Goal: Understand process/instructions: Learn about a topic

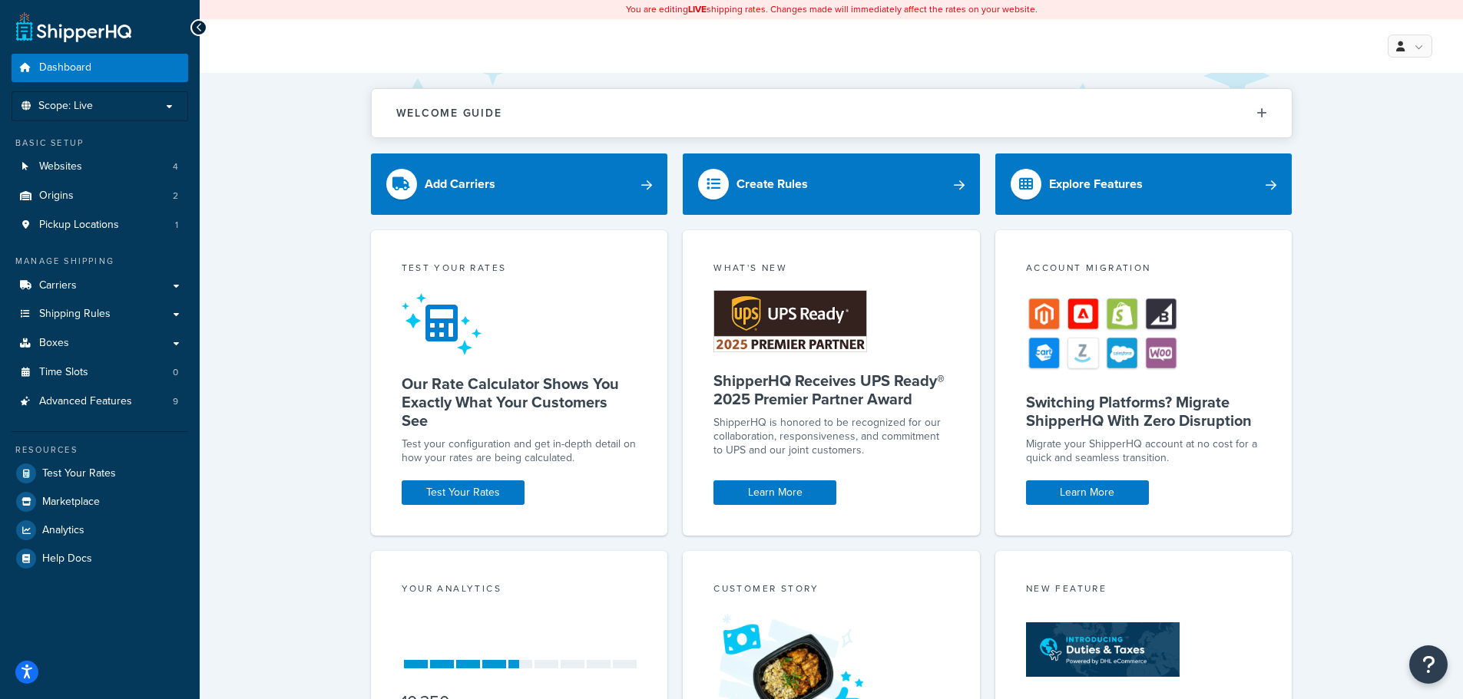
click at [273, 257] on div "Welcome Guide ShipperHQ: An Overview Carrier Setup Shipping Rules Overview Comm…" at bounding box center [831, 497] width 1263 height 849
click at [80, 401] on span "Advanced Features" at bounding box center [85, 401] width 93 height 13
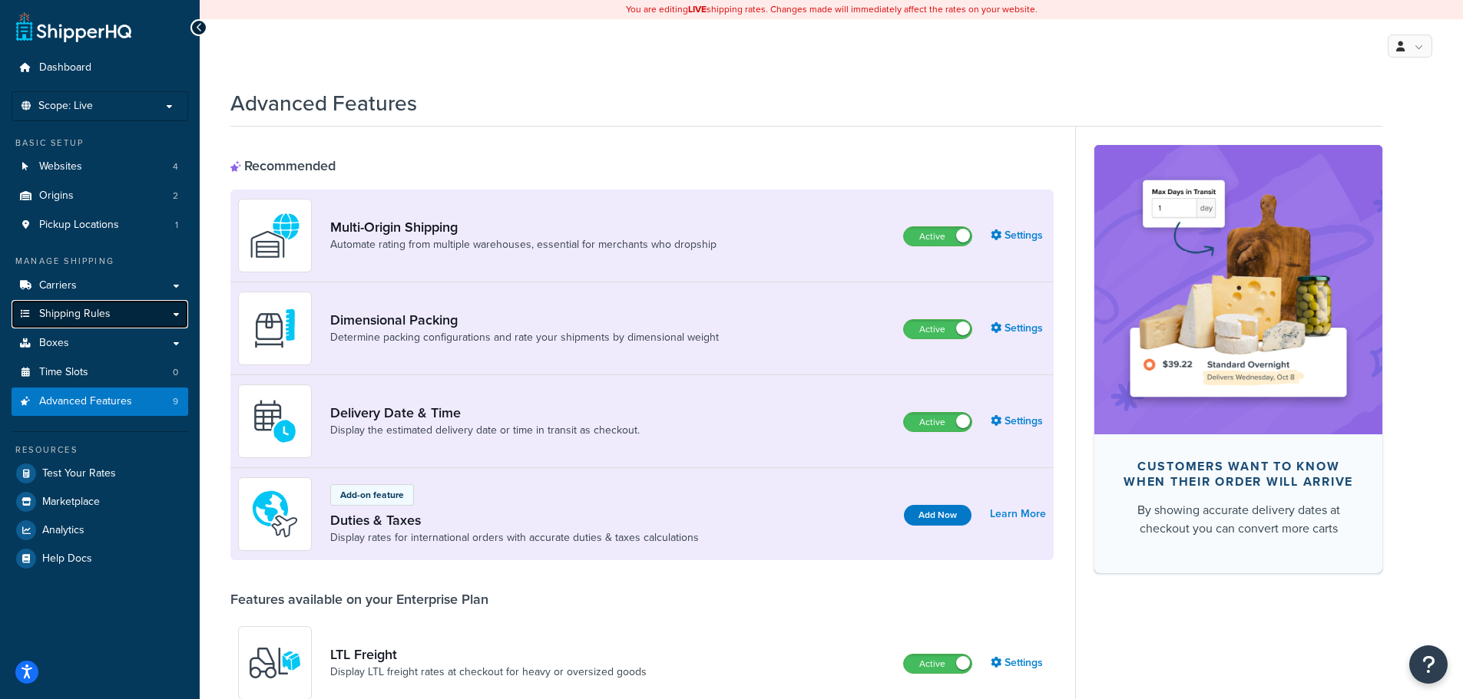
click at [74, 318] on span "Shipping Rules" at bounding box center [74, 314] width 71 height 13
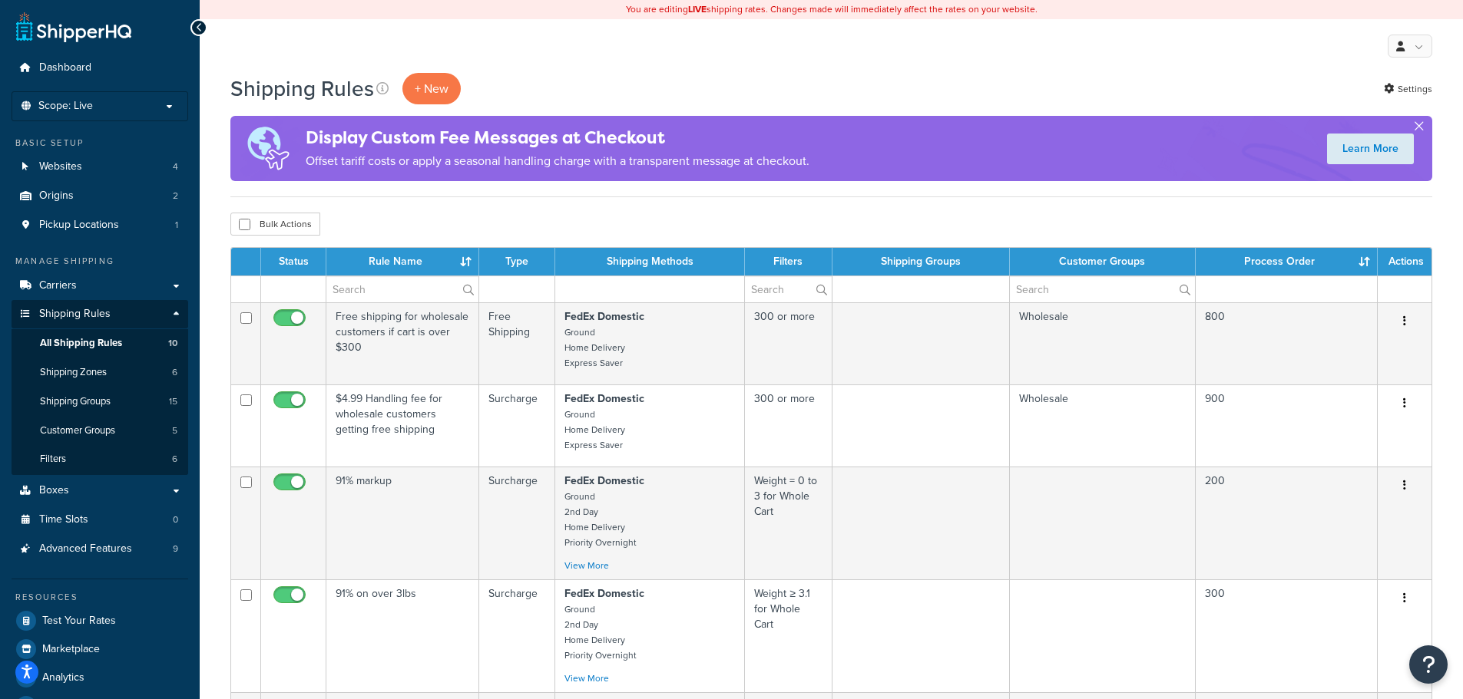
click at [1420, 127] on button "button" at bounding box center [1419, 129] width 4 height 4
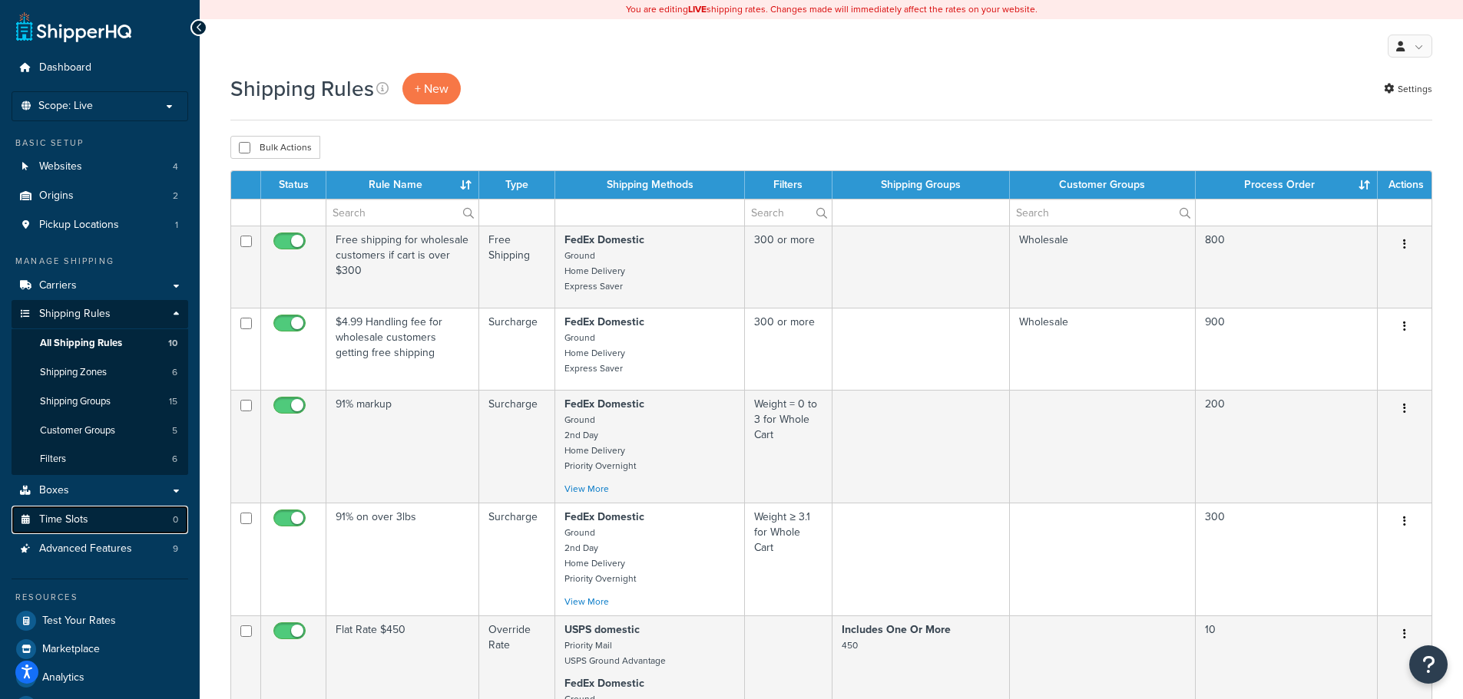
click at [68, 506] on link "Time Slots 0" at bounding box center [100, 520] width 177 height 28
click at [68, 494] on link "Boxes" at bounding box center [100, 491] width 177 height 28
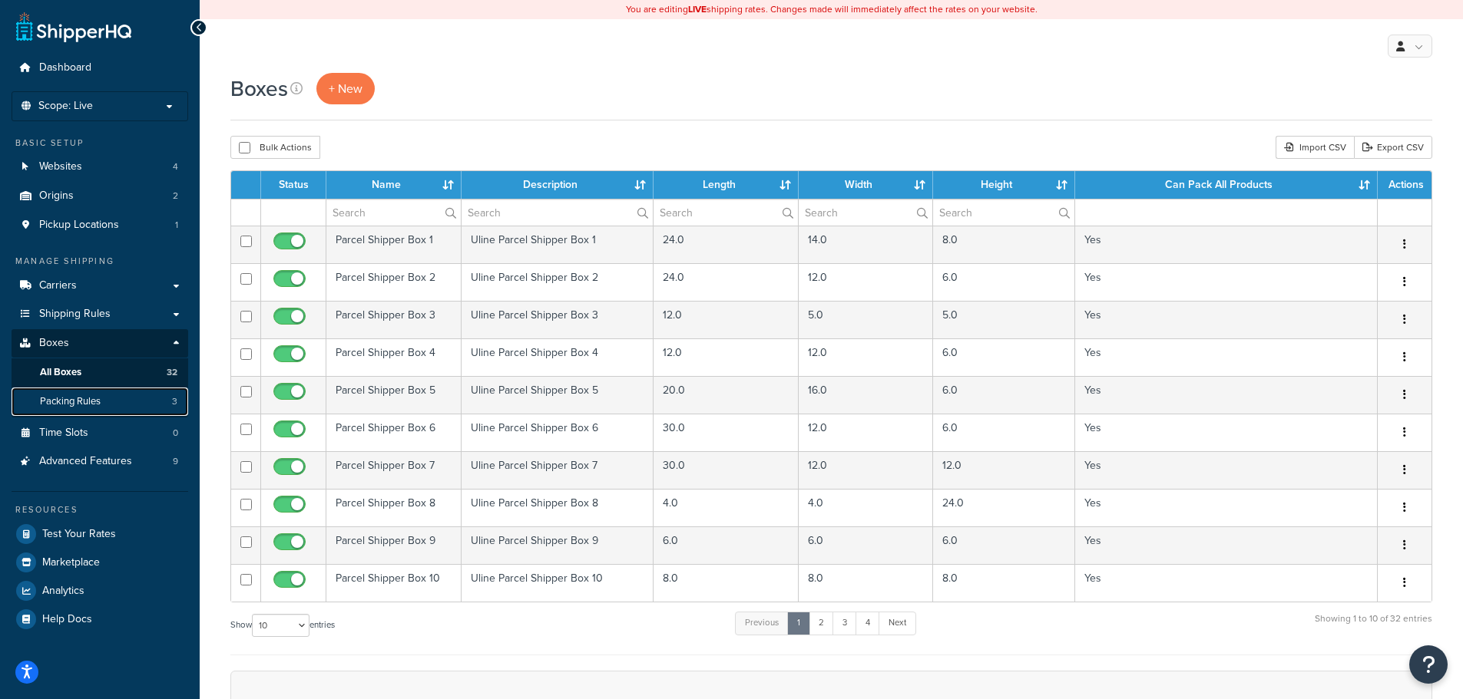
click at [85, 406] on span "Packing Rules" at bounding box center [70, 401] width 61 height 13
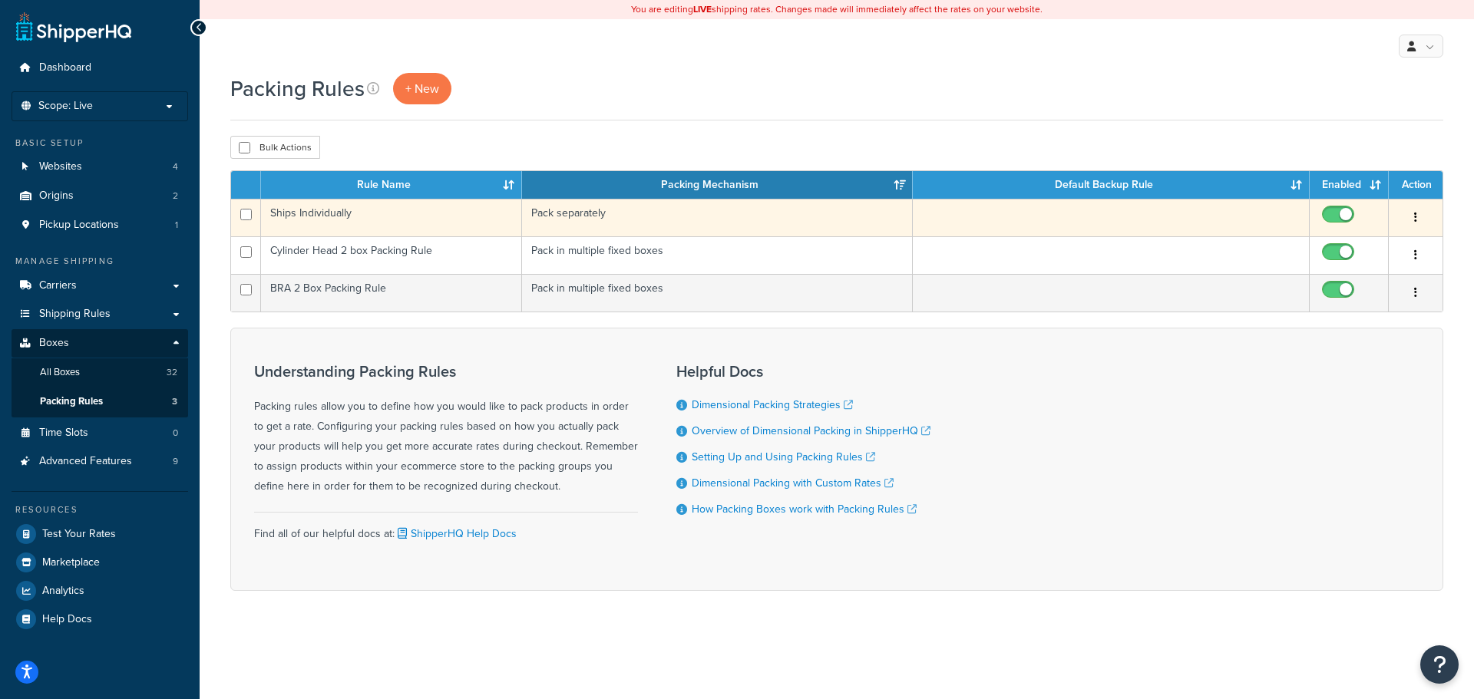
click at [335, 215] on td "Ships Individually" at bounding box center [391, 218] width 261 height 38
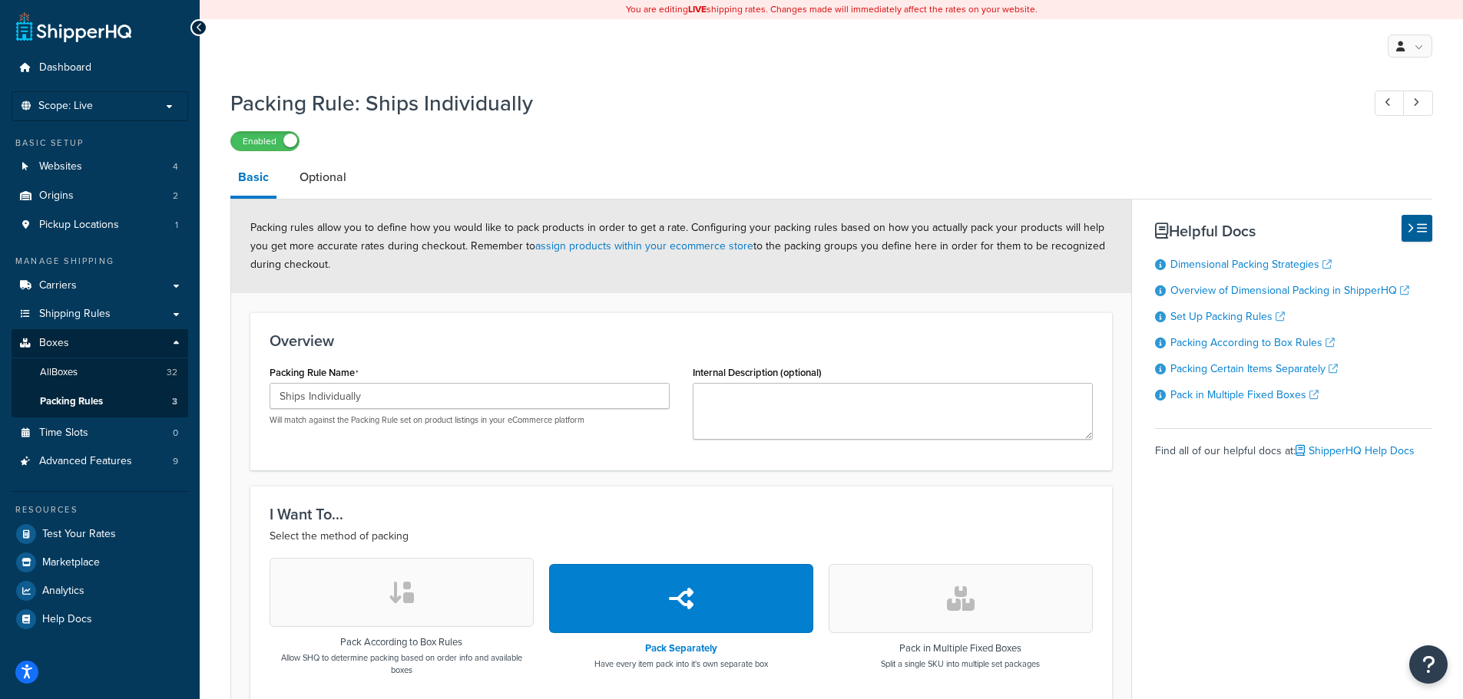
click at [562, 326] on div "Overview Packing Rule Name Ships Individually Will match against the Packing Ru…" at bounding box center [680, 392] width 861 height 158
click at [72, 620] on span "Help Docs" at bounding box center [67, 619] width 50 height 13
click at [744, 101] on h1 "Packing Rule: Ships Individually" at bounding box center [788, 103] width 1116 height 30
click at [180, 313] on link "Shipping Rules" at bounding box center [100, 314] width 177 height 28
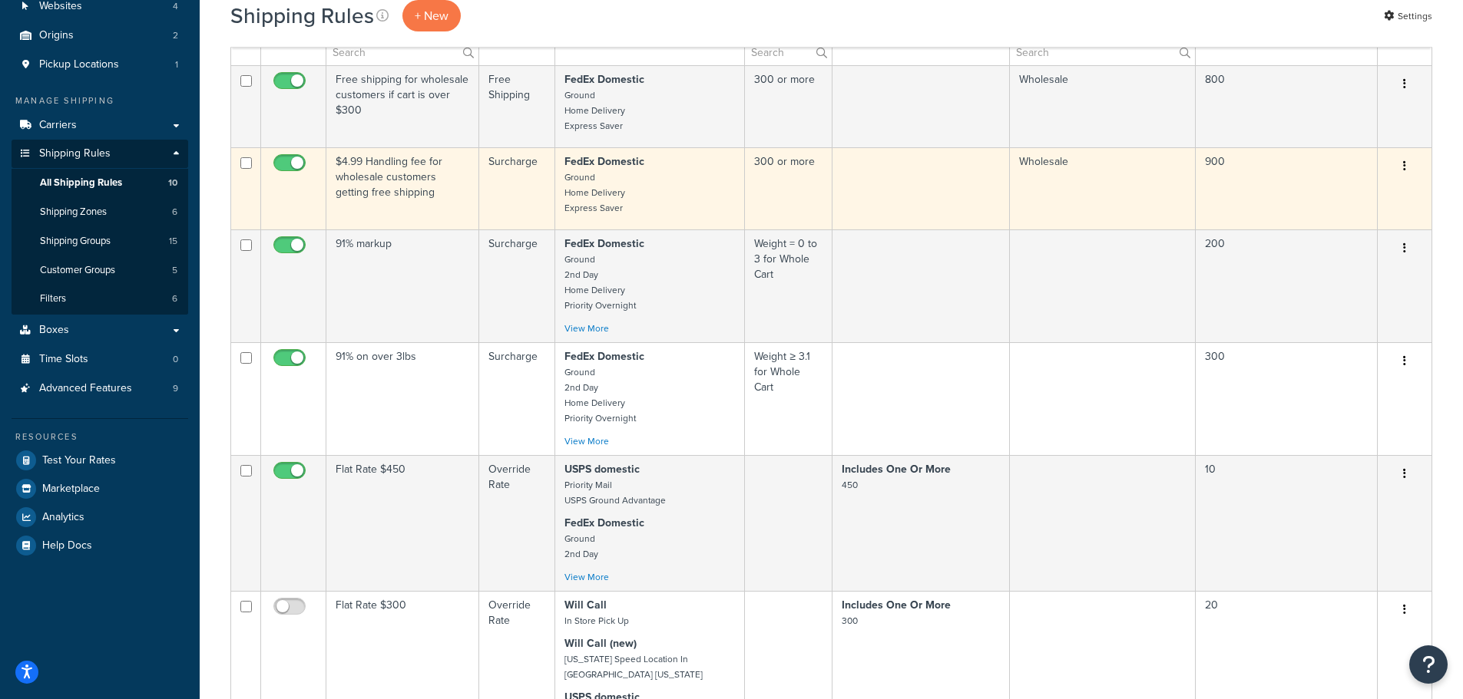
scroll to position [230, 0]
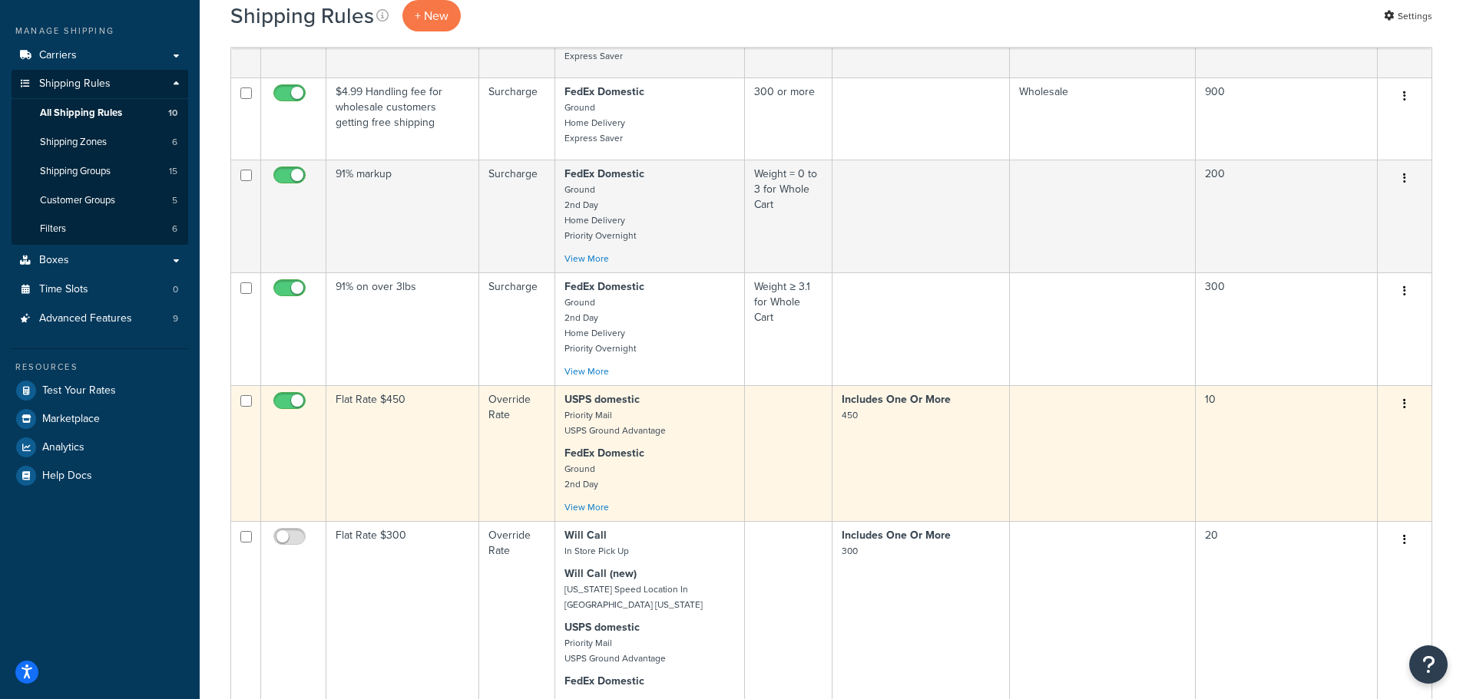
click at [397, 418] on td "Flat Rate $450" at bounding box center [402, 453] width 153 height 136
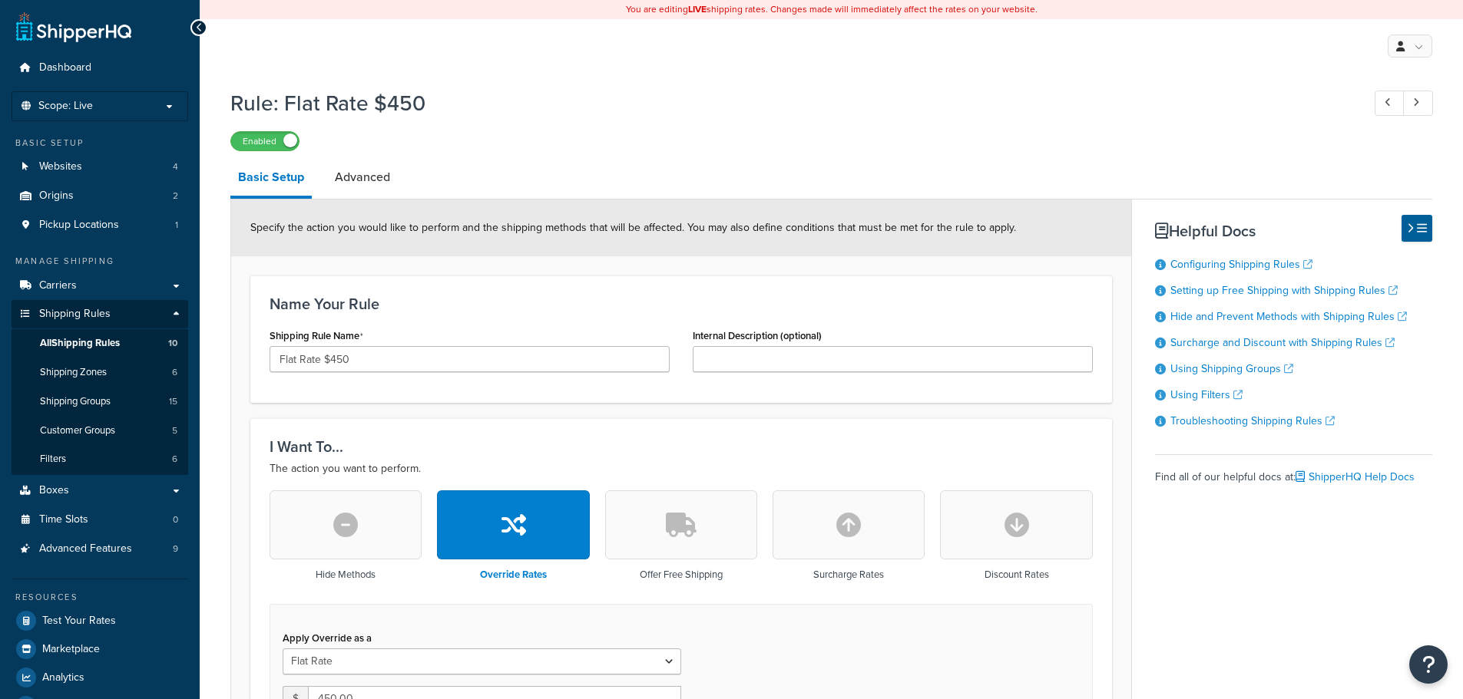
select select "ITEM"
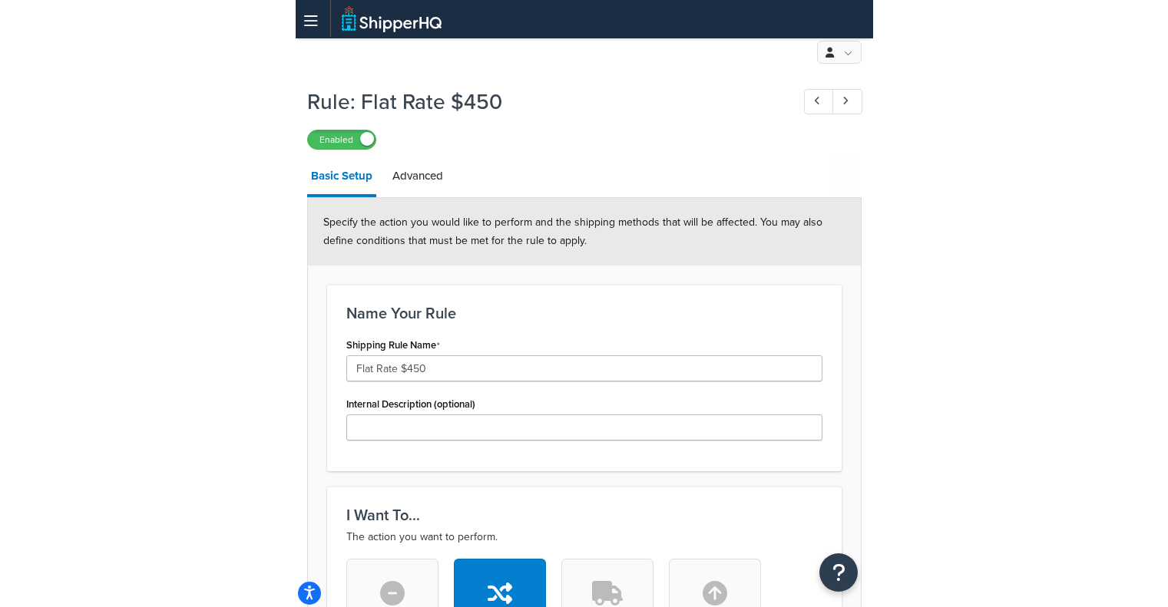
scroll to position [25, 0]
